Goal: Information Seeking & Learning: Learn about a topic

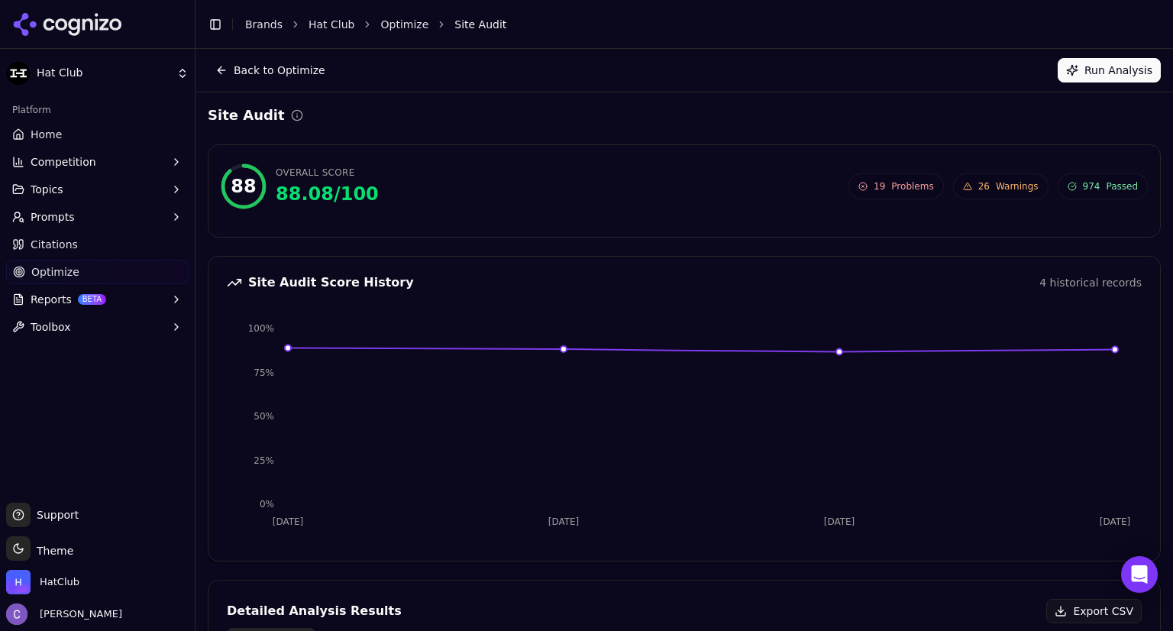
click at [103, 276] on link "Optimize" at bounding box center [97, 272] width 182 height 24
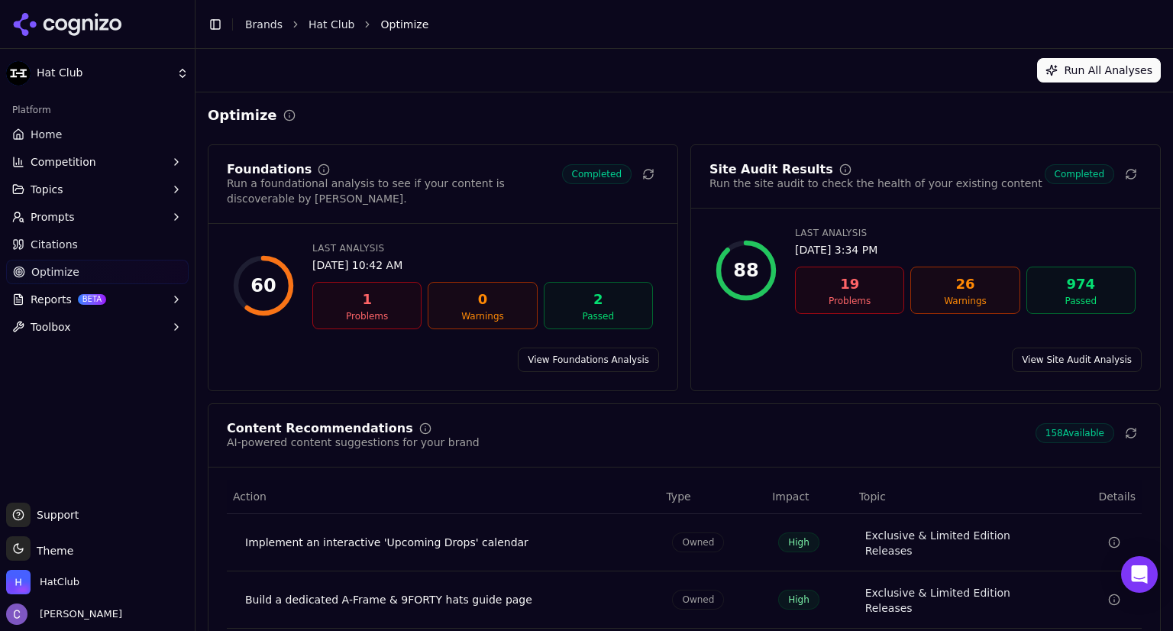
click at [831, 308] on div "19 Problems" at bounding box center [849, 289] width 109 height 47
click at [849, 293] on div "19" at bounding box center [849, 283] width 95 height 21
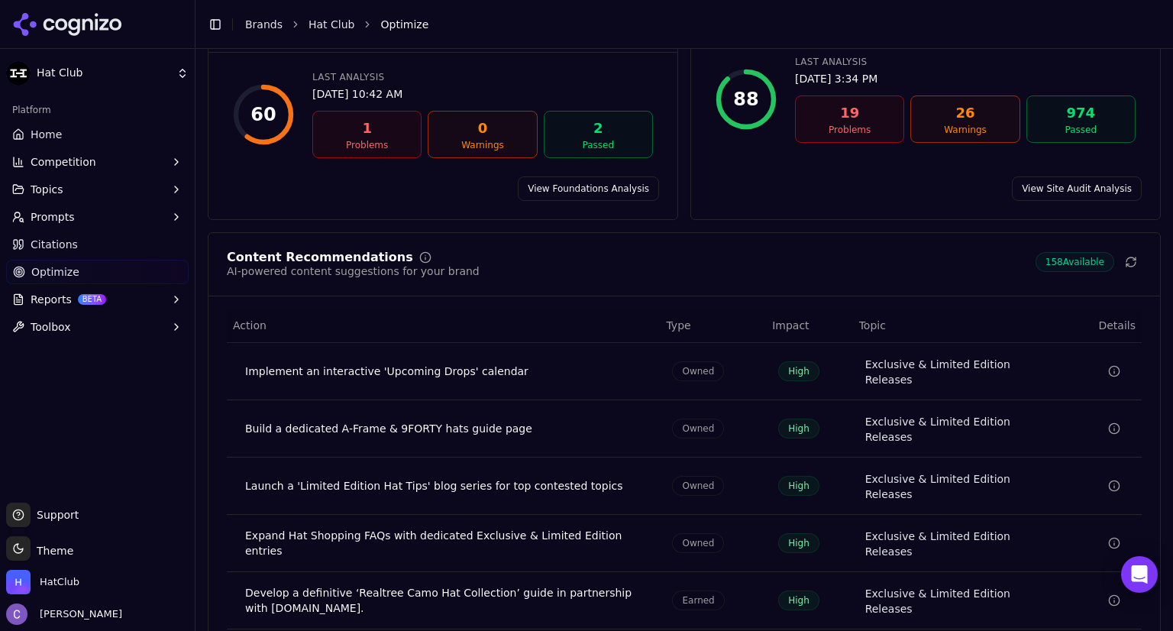
click at [1063, 176] on link "View Site Audit Analysis" at bounding box center [1077, 188] width 130 height 24
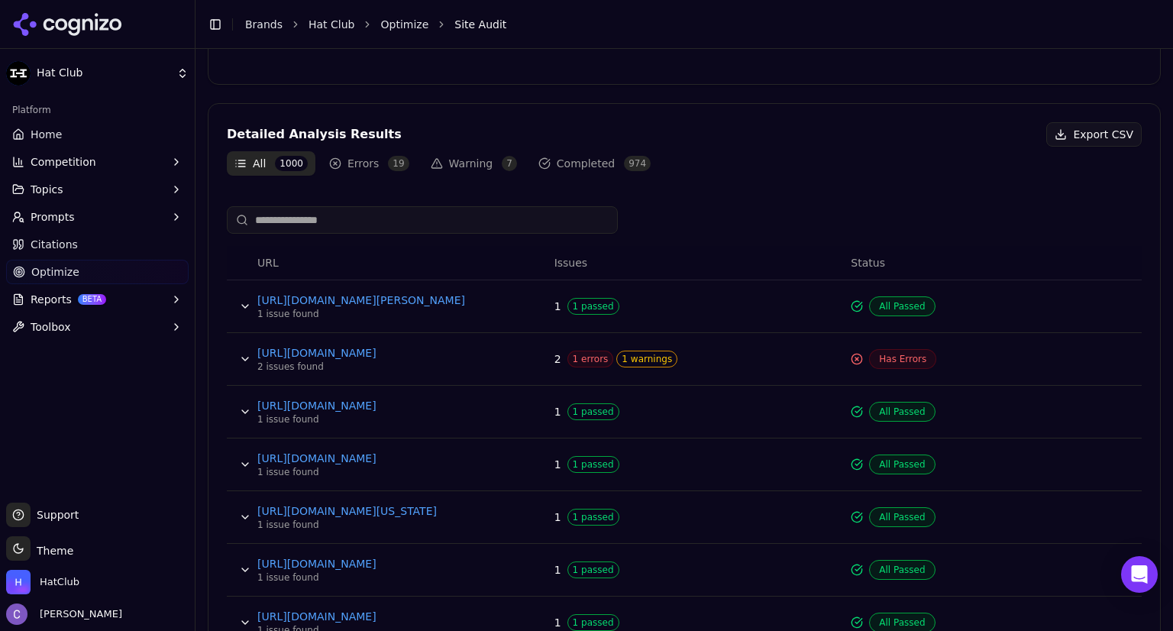
scroll to position [478, 0]
click at [855, 356] on icon "Data table" at bounding box center [856, 357] width 3 height 3
click at [889, 357] on span "Has Errors" at bounding box center [902, 357] width 67 height 20
click at [569, 354] on span "1 errors" at bounding box center [590, 357] width 47 height 17
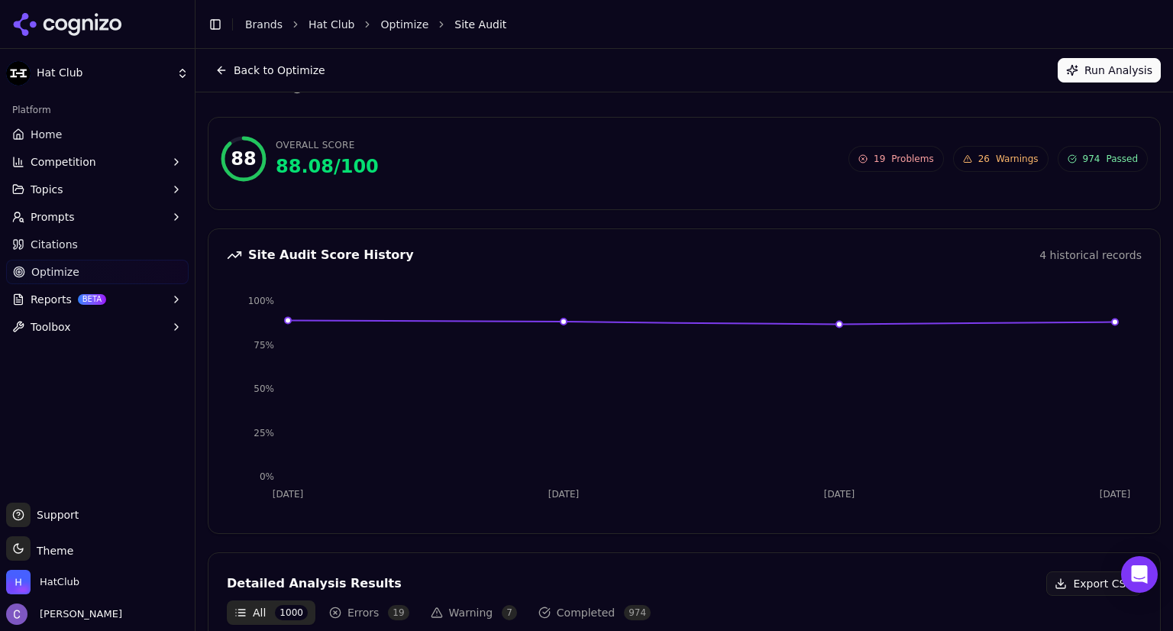
scroll to position [0, 0]
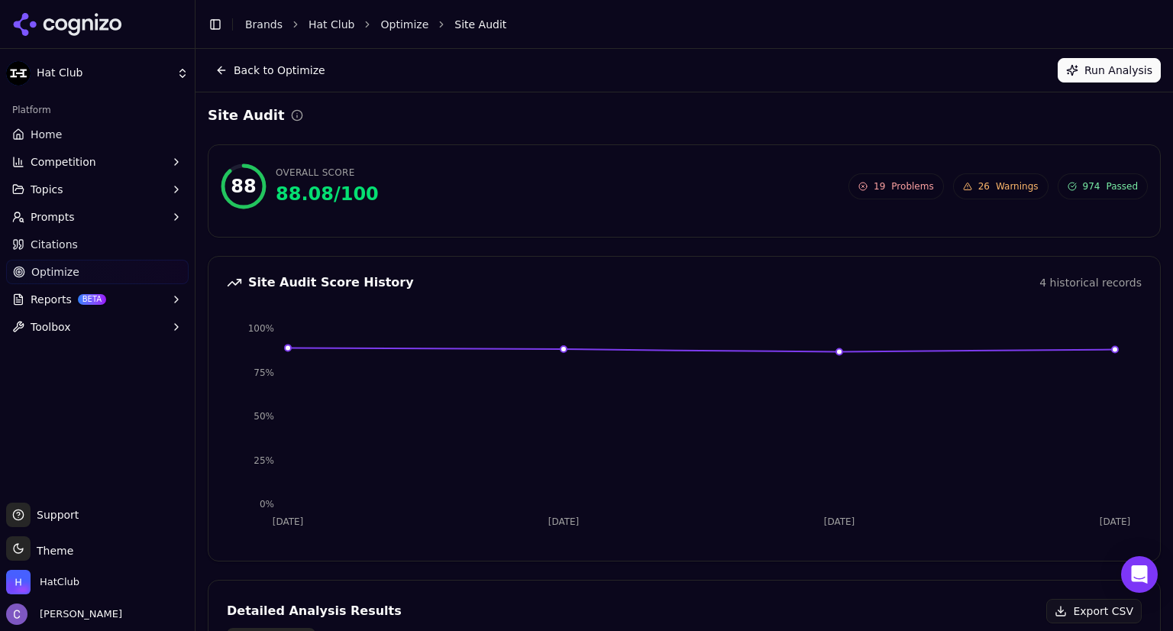
click at [895, 187] on span "Problems" at bounding box center [912, 186] width 42 height 12
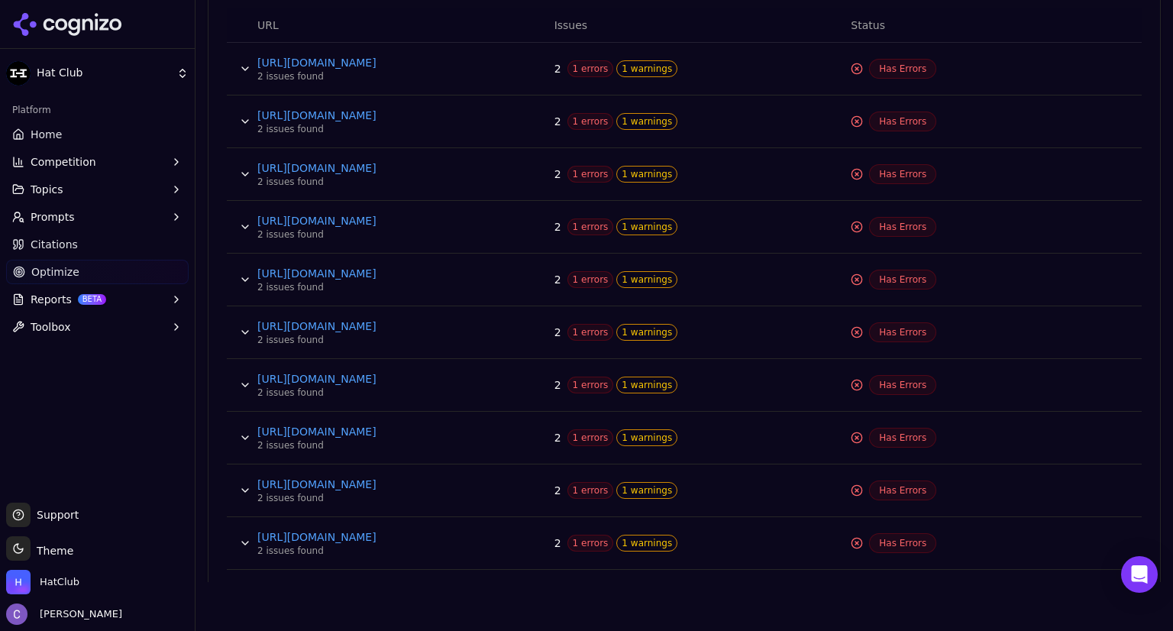
scroll to position [718, 0]
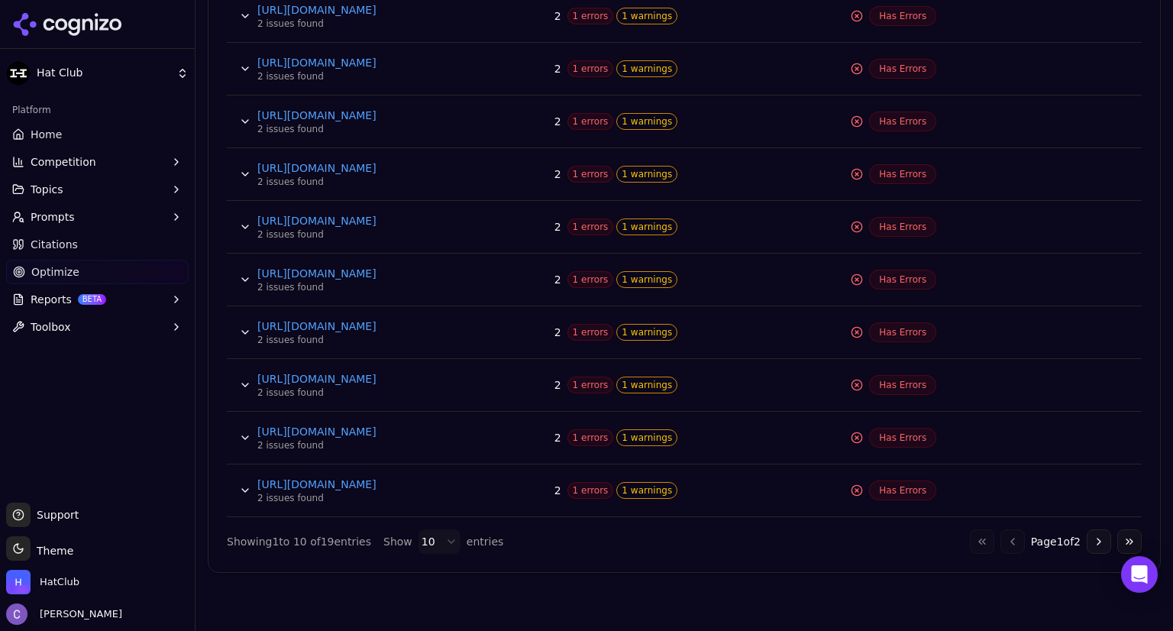
click at [1086, 534] on button "Go to next page" at bounding box center [1098, 541] width 24 height 24
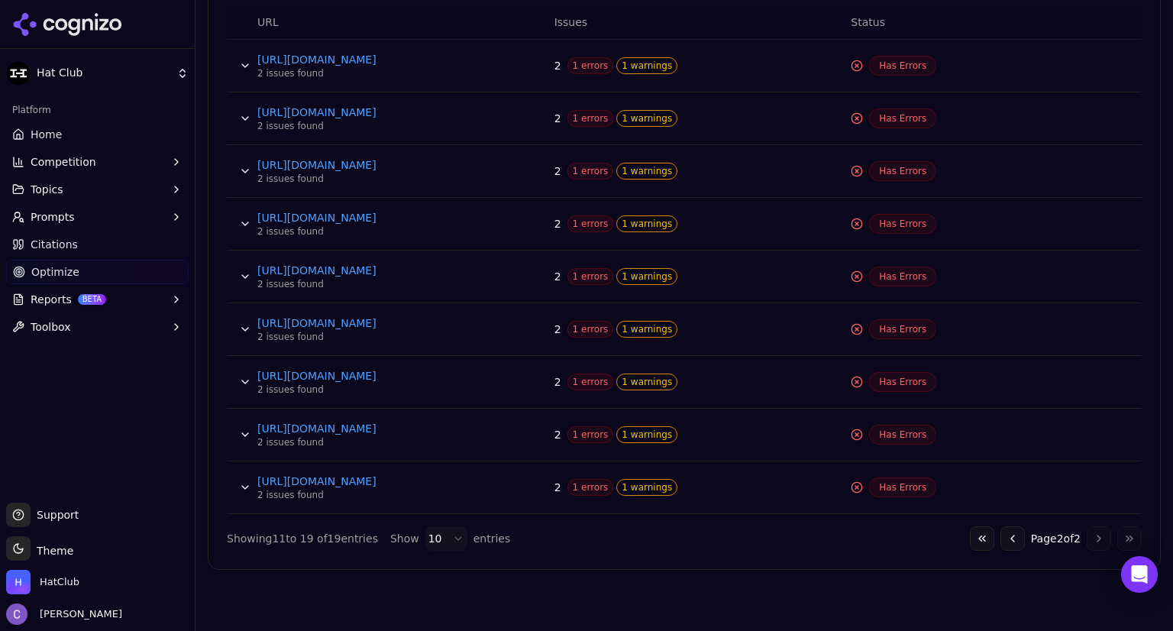
scroll to position [666, 0]
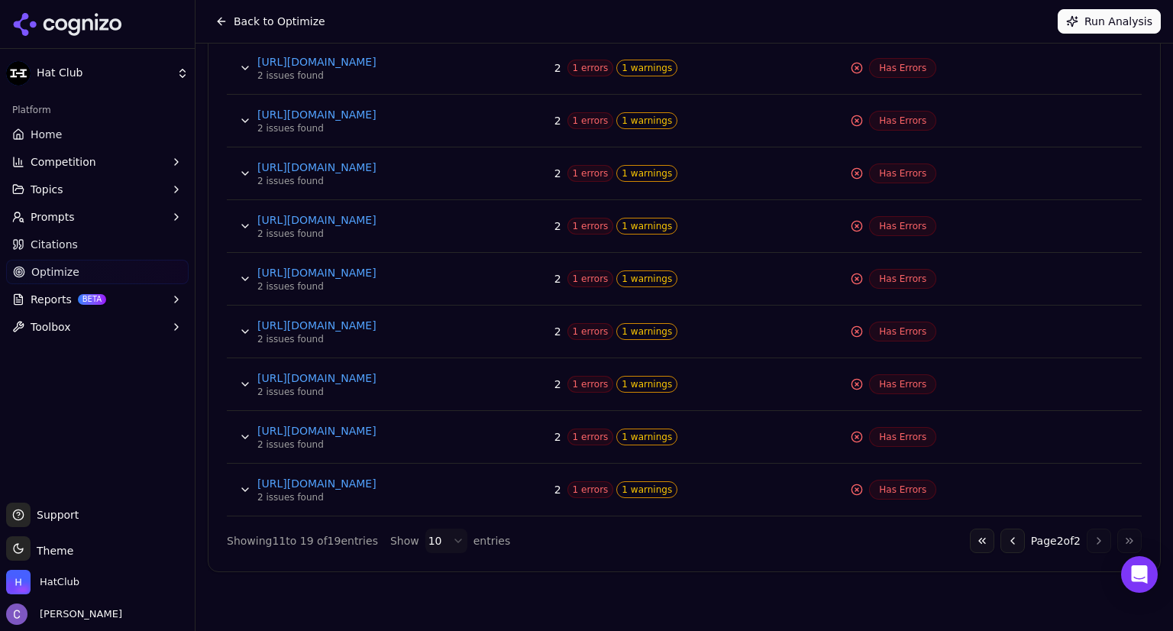
click at [578, 488] on span "1 errors" at bounding box center [590, 489] width 47 height 17
click at [625, 490] on span "1 warnings" at bounding box center [646, 489] width 61 height 17
click at [631, 489] on span "1 warnings" at bounding box center [646, 489] width 61 height 17
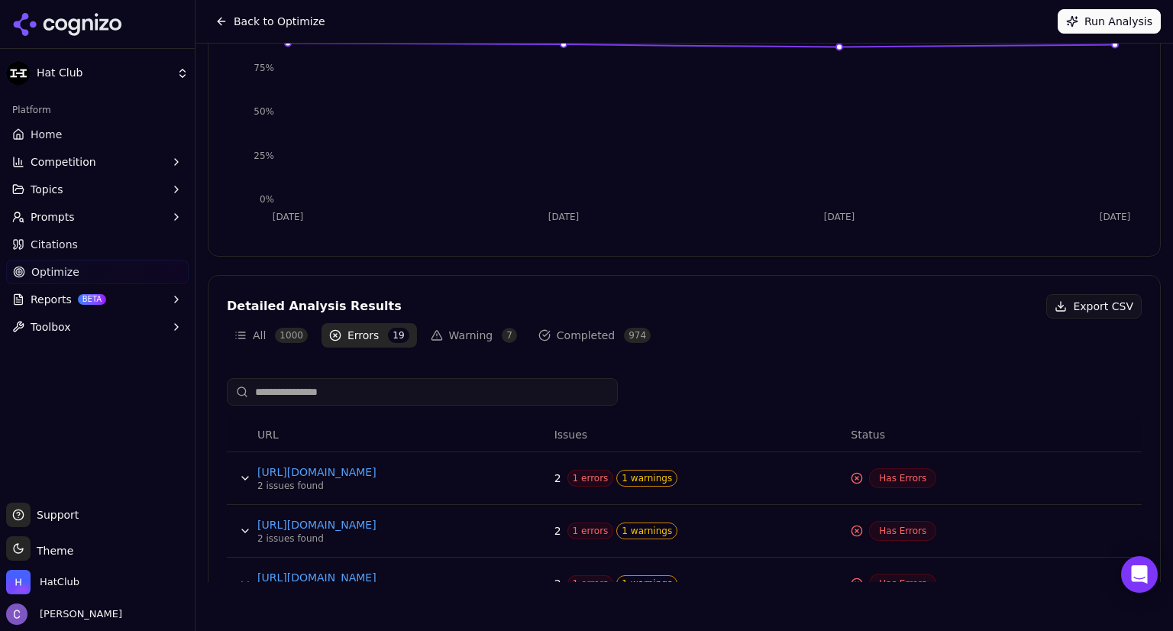
scroll to position [253, 0]
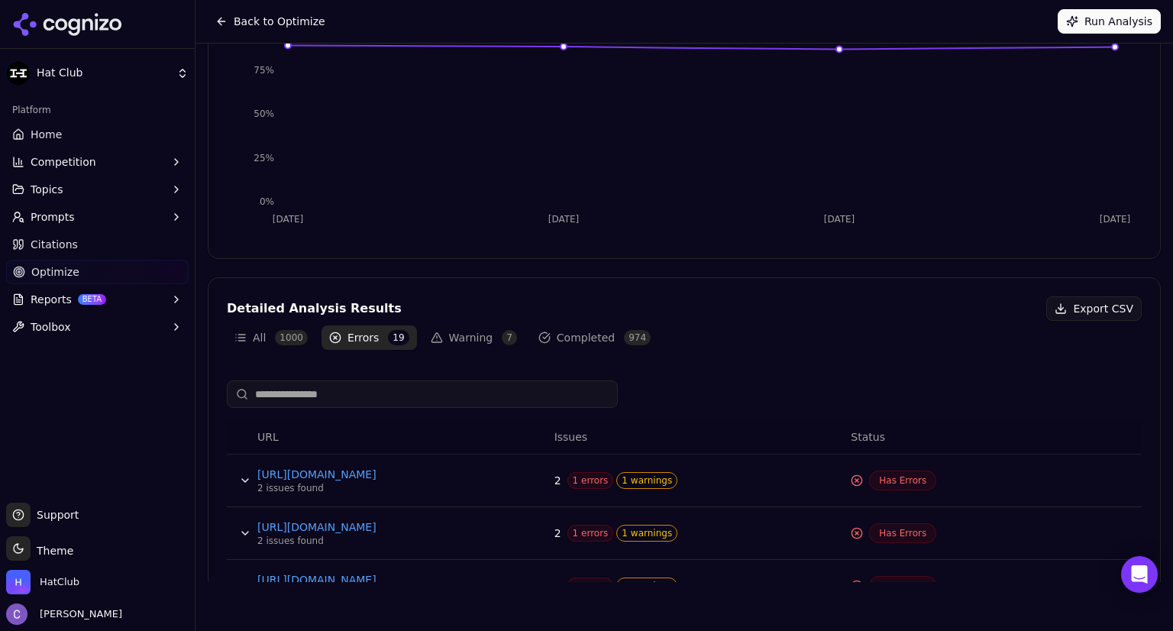
click at [480, 332] on button "Warning 7" at bounding box center [474, 337] width 102 height 24
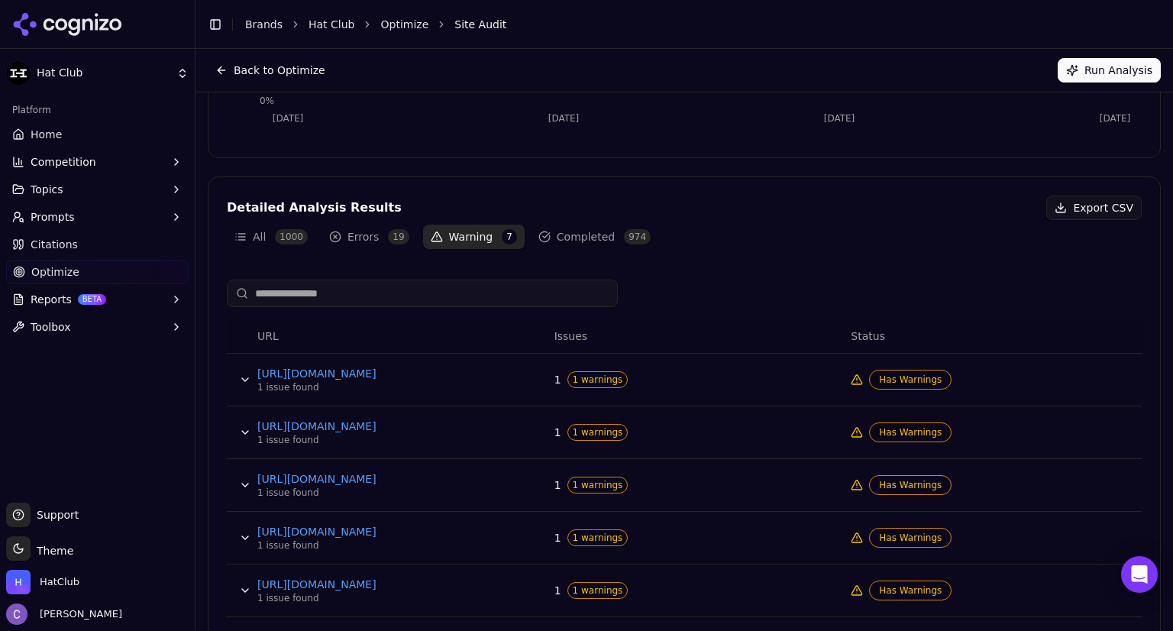
scroll to position [369, 0]
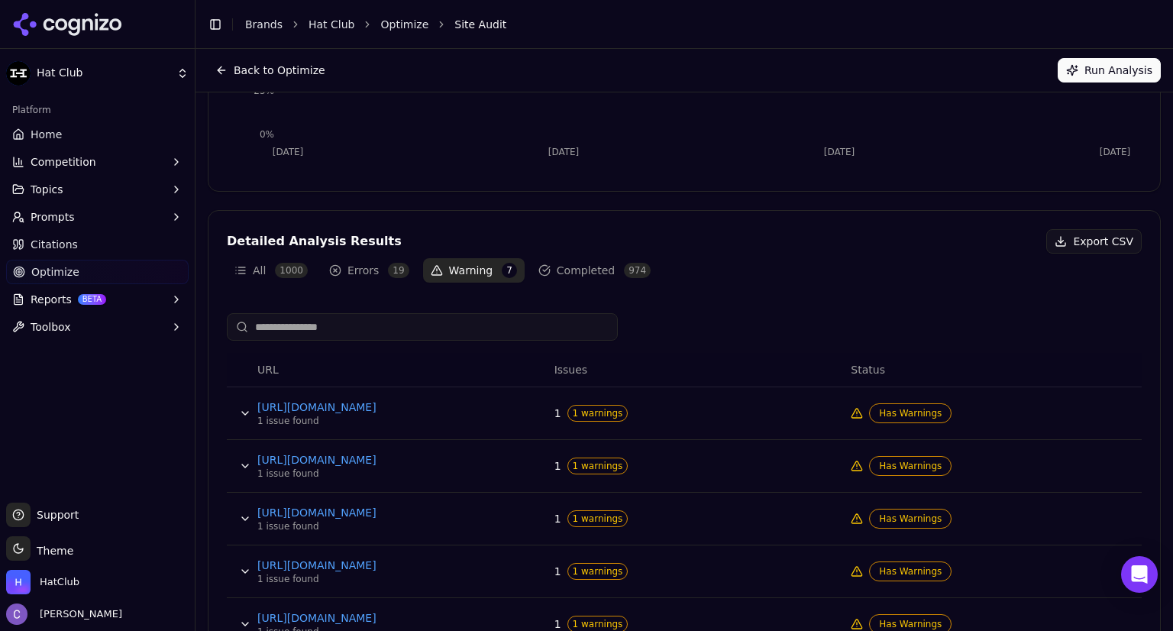
click at [366, 268] on button "Errors 19" at bounding box center [368, 270] width 95 height 24
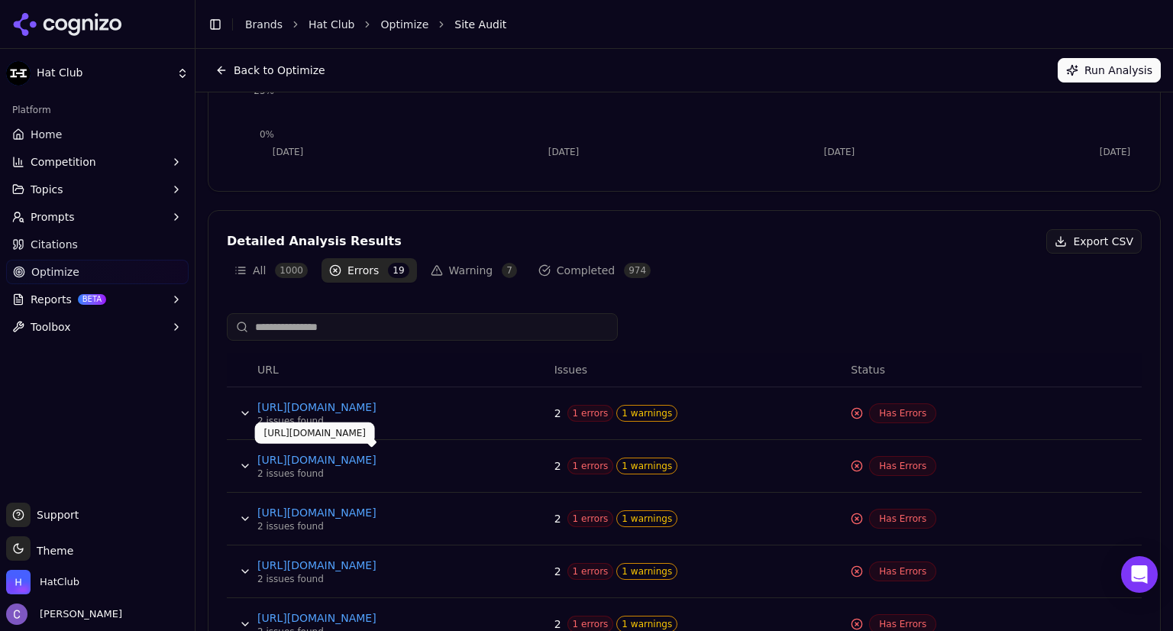
click at [395, 457] on link "[URL][DOMAIN_NAME]" at bounding box center [371, 459] width 229 height 15
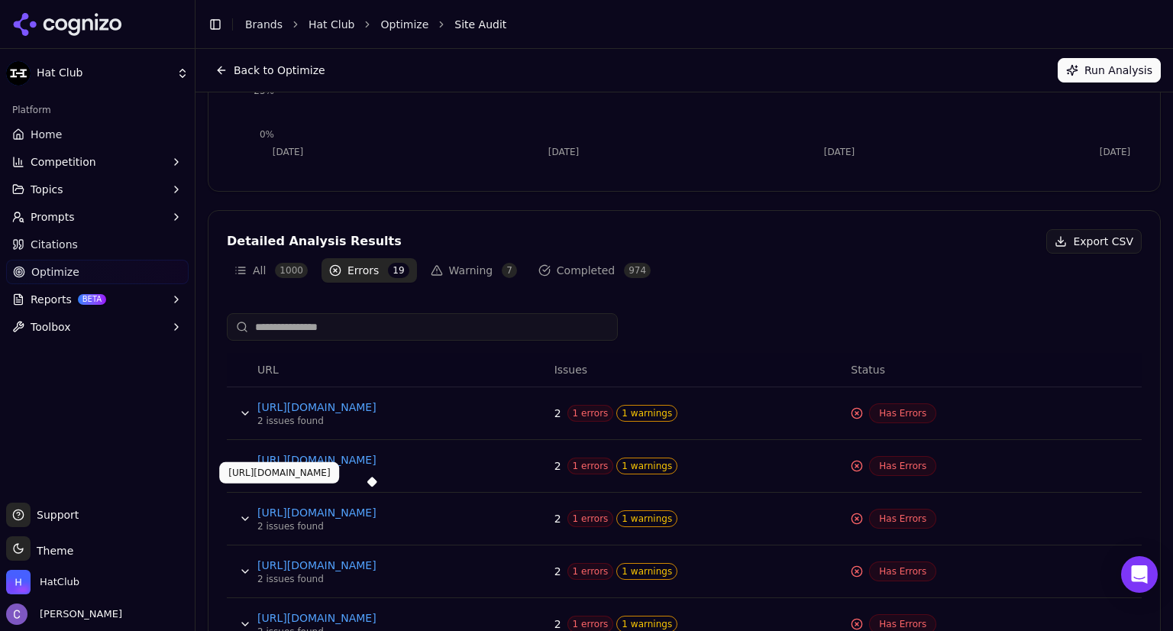
click at [376, 513] on link "[URL][DOMAIN_NAME]" at bounding box center [371, 512] width 229 height 15
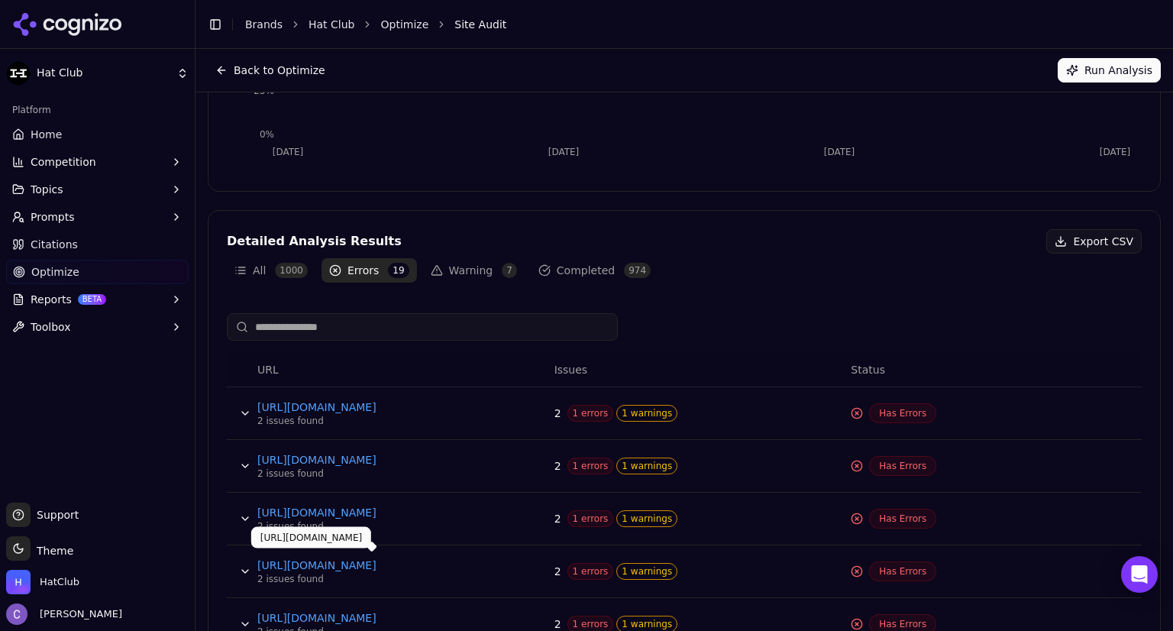
click at [395, 566] on link "[URL][DOMAIN_NAME]" at bounding box center [371, 564] width 229 height 15
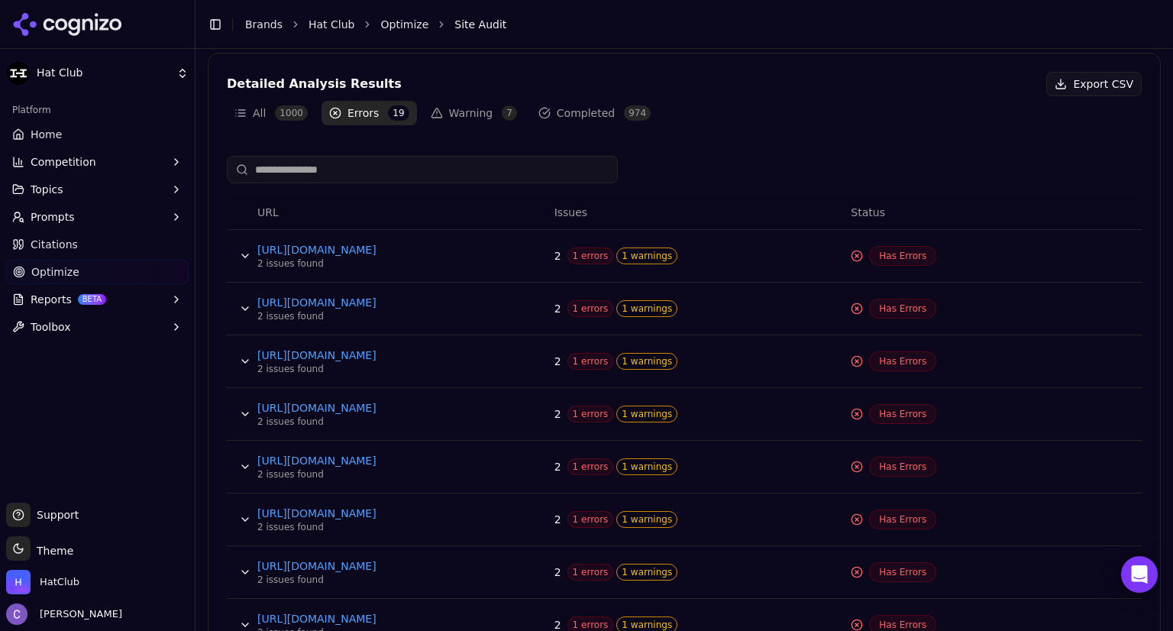
scroll to position [530, 0]
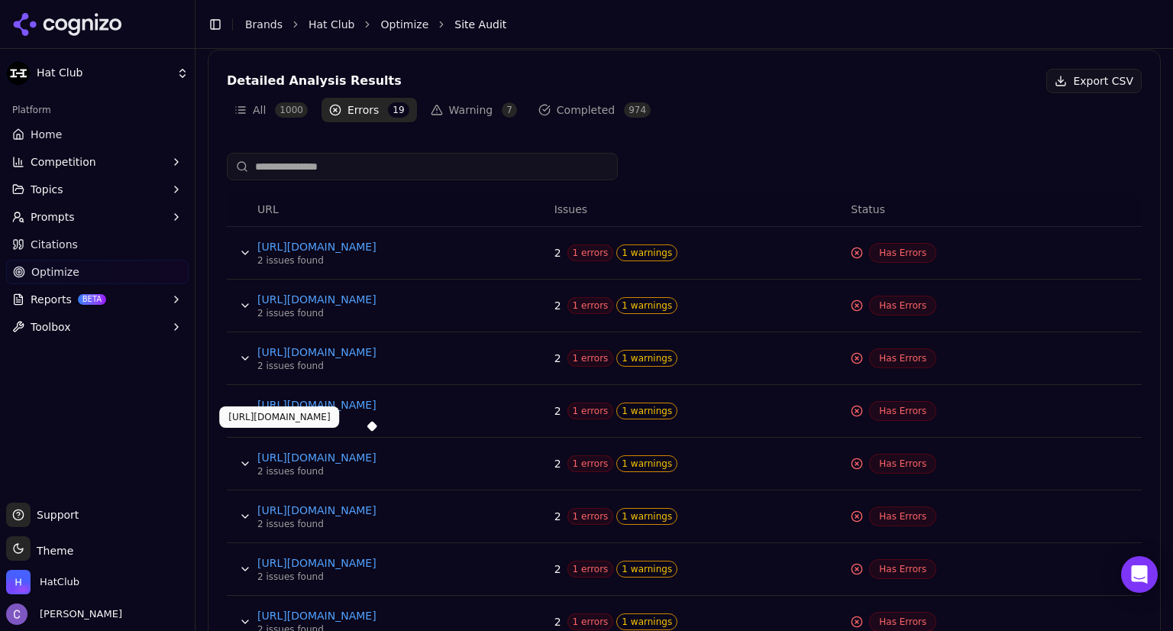
click at [434, 453] on link "[URL][DOMAIN_NAME]" at bounding box center [371, 457] width 229 height 15
click at [53, 132] on span "Home" at bounding box center [46, 134] width 31 height 15
